Goal: Information Seeking & Learning: Check status

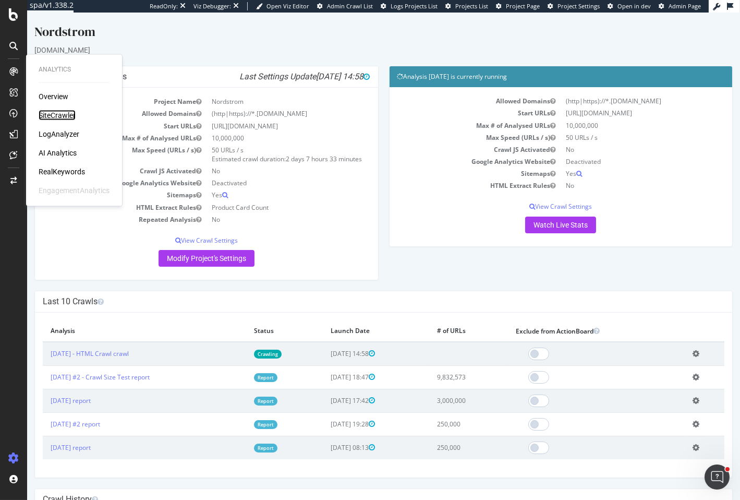
click at [53, 115] on div "SiteCrawler" at bounding box center [57, 115] width 37 height 10
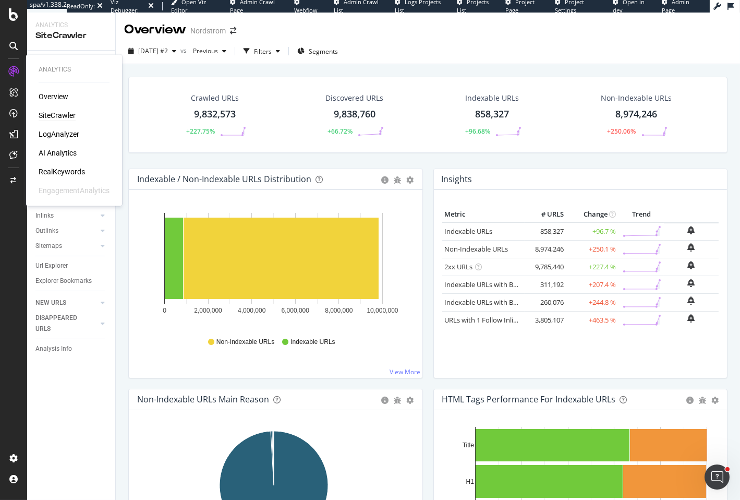
click at [51, 130] on div "LogAnalyzer" at bounding box center [59, 134] width 41 height 10
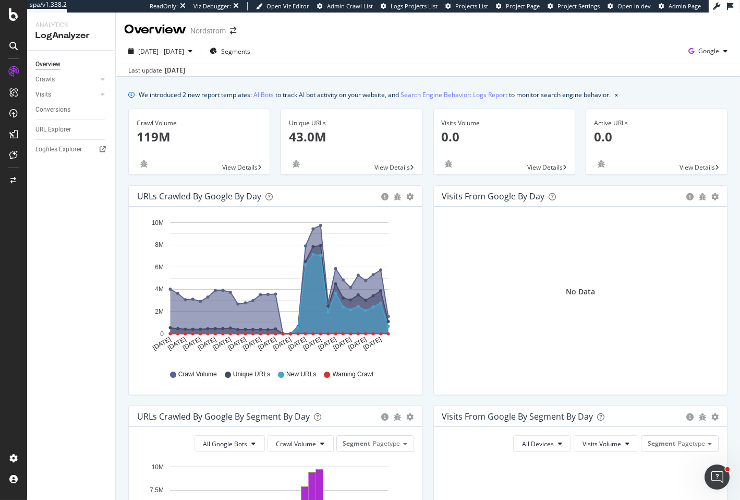
click at [389, 54] on div "2025 Sep. 8th - Oct. 7th Segments Google" at bounding box center [428, 53] width 625 height 21
click at [341, 50] on div "2025 Sep. 8th - Oct. 7th Segments Google" at bounding box center [428, 53] width 625 height 21
click at [184, 53] on span "2025 Sep. 8th - Oct. 7th" at bounding box center [161, 51] width 46 height 9
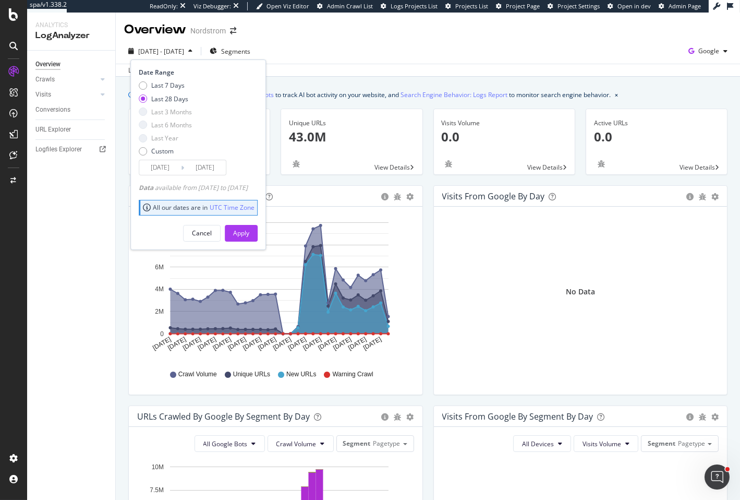
click at [450, 38] on div "Overview Nordstrom" at bounding box center [428, 26] width 625 height 26
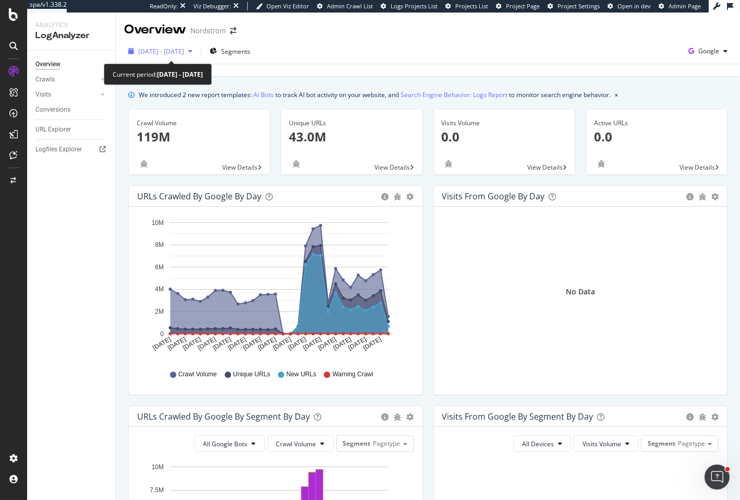
click at [166, 54] on span "2025 Sep. 8th - Oct. 7th" at bounding box center [161, 51] width 46 height 9
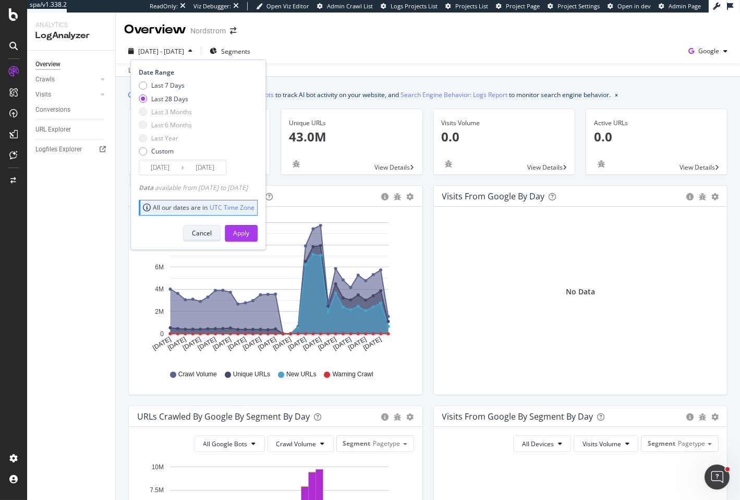
click at [212, 234] on div "Cancel" at bounding box center [202, 233] width 20 height 9
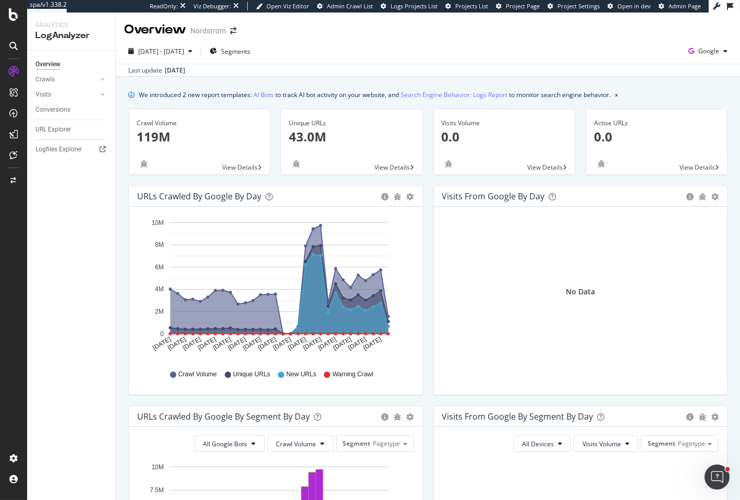
click at [374, 59] on div "2025 Sep. 8th - Oct. 7th Segments Google" at bounding box center [428, 53] width 625 height 21
click at [375, 59] on div "2025 Sep. 8th - Oct. 7th Segments Google" at bounding box center [428, 53] width 625 height 21
click at [570, 29] on div "Overview Nordstrom" at bounding box center [428, 26] width 625 height 26
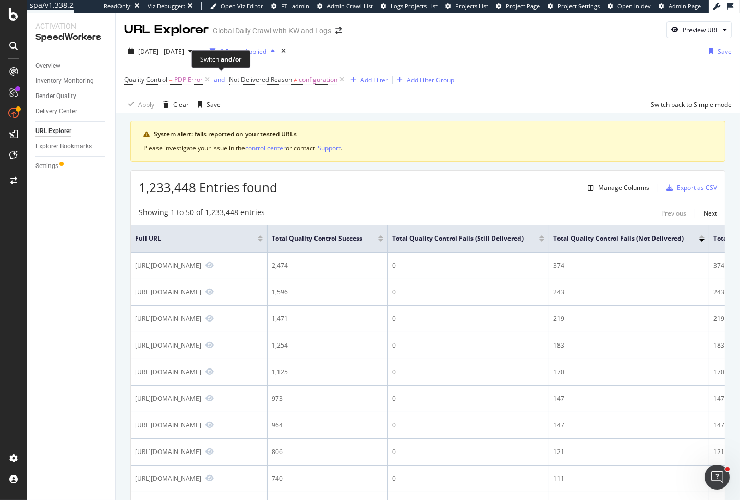
click at [205, 51] on div "Switch and/or" at bounding box center [220, 59] width 59 height 18
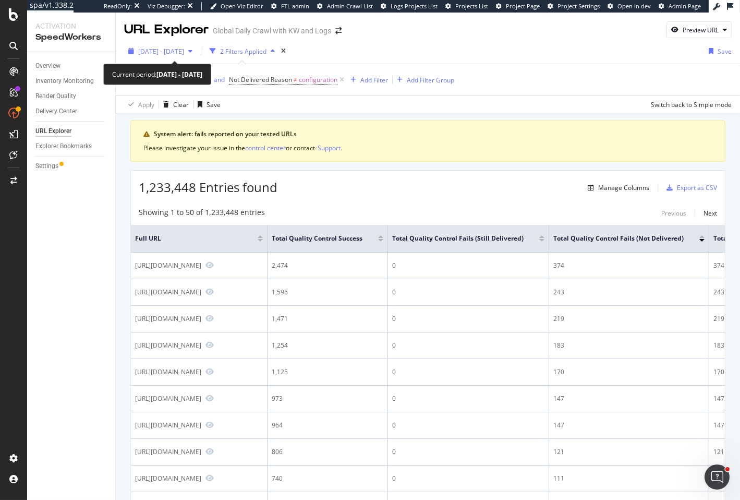
click at [179, 48] on span "[DATE] - [DATE]" at bounding box center [161, 51] width 46 height 9
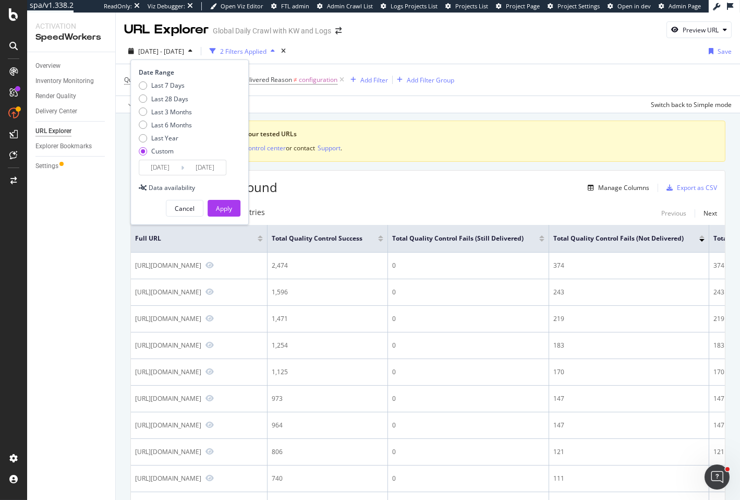
click at [456, 137] on div "System alert: fails reported on your tested URLs" at bounding box center [433, 133] width 559 height 9
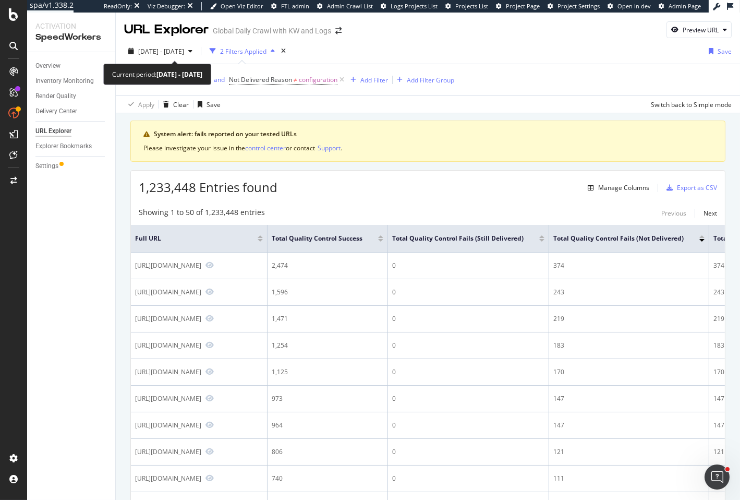
click at [189, 42] on div "[DATE] - [DATE] 2 Filters Applied Save Quality Control = PDP Error and Not Deli…" at bounding box center [428, 76] width 625 height 75
click at [184, 48] on span "[DATE] - [DATE]" at bounding box center [161, 51] width 46 height 9
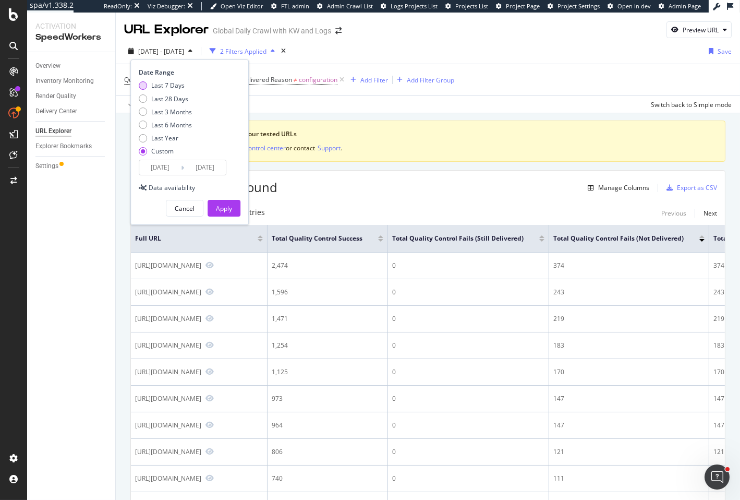
click at [169, 83] on div "Last 7 Days" at bounding box center [167, 85] width 33 height 9
type input "[DATE]"
click at [232, 206] on button "Apply" at bounding box center [224, 208] width 33 height 17
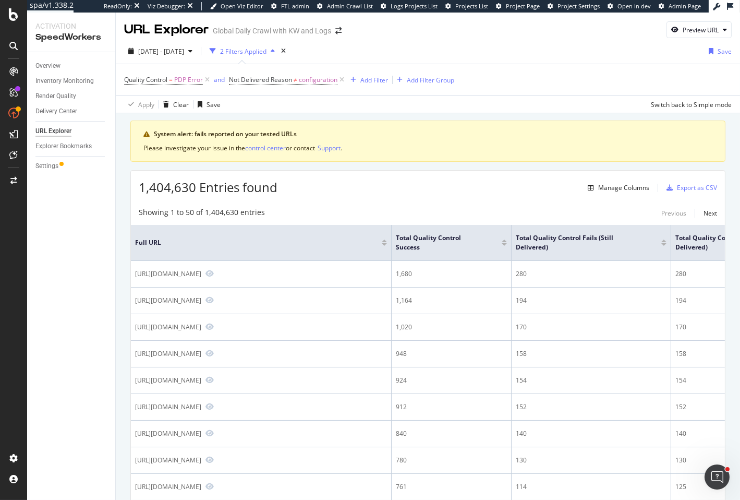
scroll to position [11, 0]
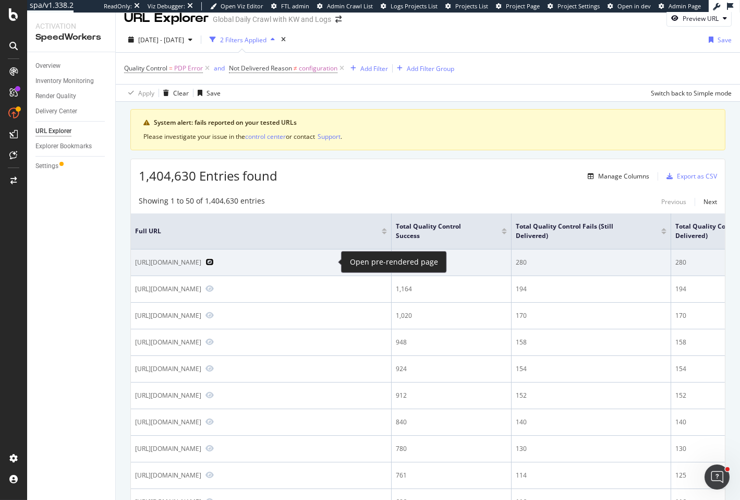
click at [214, 262] on icon "Preview https://www.nike.com/ca/t/elite-pro-basketball-backpack-26MrzB" at bounding box center [210, 261] width 8 height 7
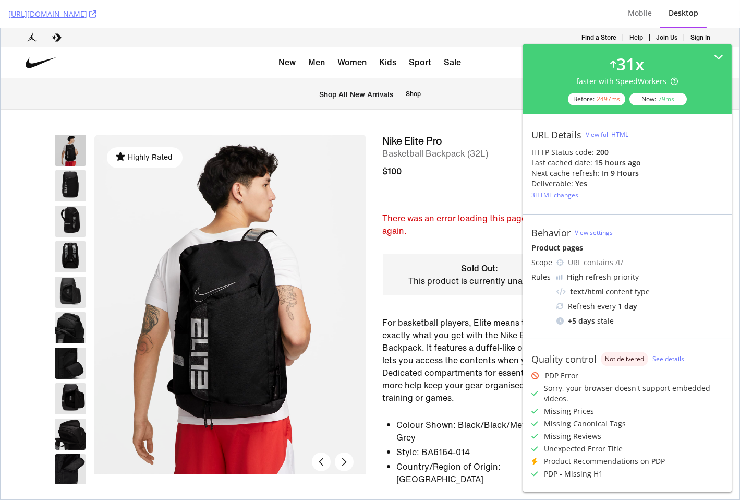
scroll to position [12, 0]
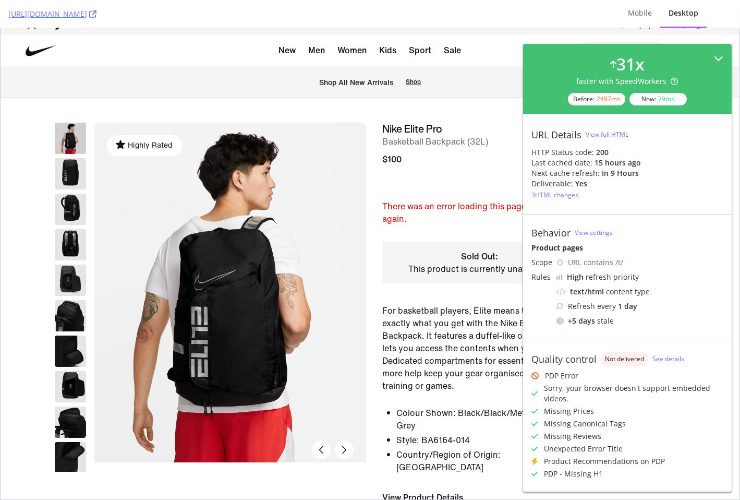
click at [717, 60] on div "31 x faster with SpeedWorkers Before: 2497 ms Now: 79 ms" at bounding box center [627, 79] width 209 height 70
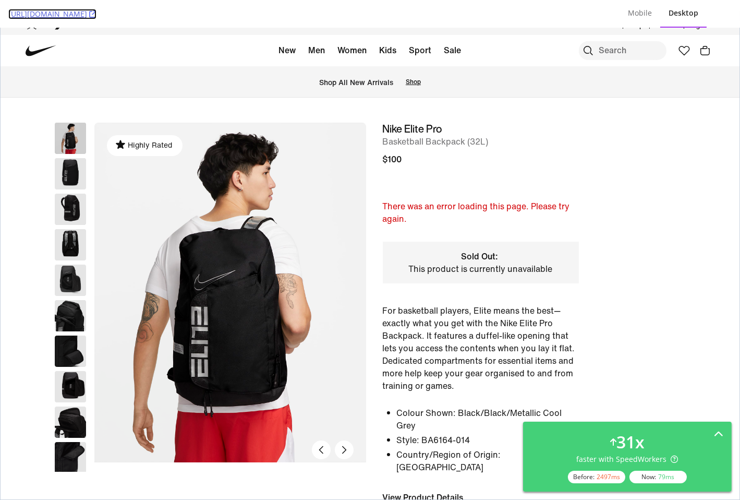
click at [97, 13] on icon at bounding box center [92, 13] width 7 height 7
